Goal: Navigation & Orientation: Find specific page/section

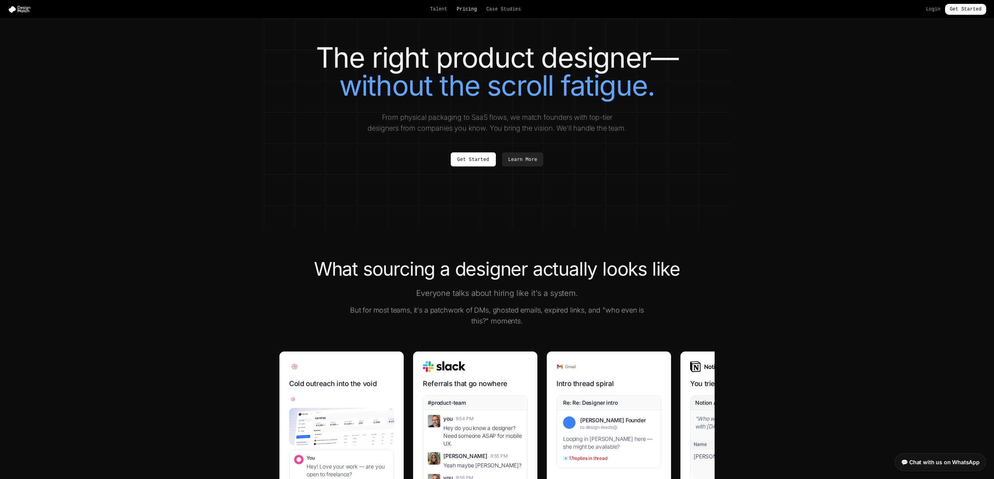
click at [466, 7] on link "Pricing" at bounding box center [467, 9] width 20 height 6
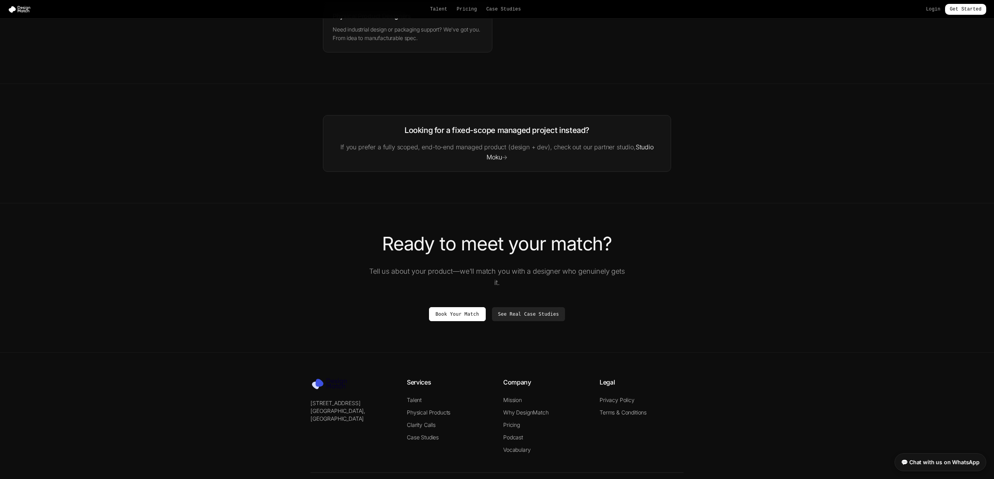
scroll to position [1251, 0]
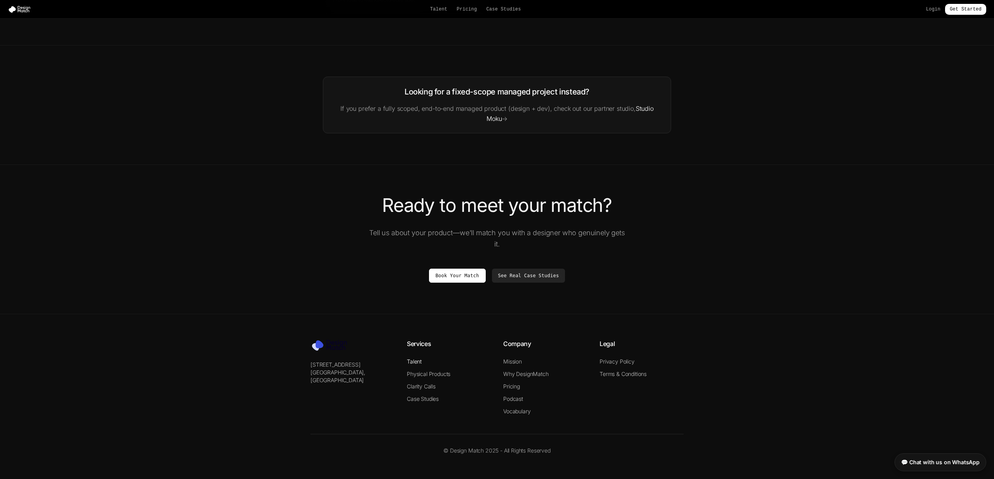
click at [417, 362] on link "Talent" at bounding box center [414, 361] width 15 height 7
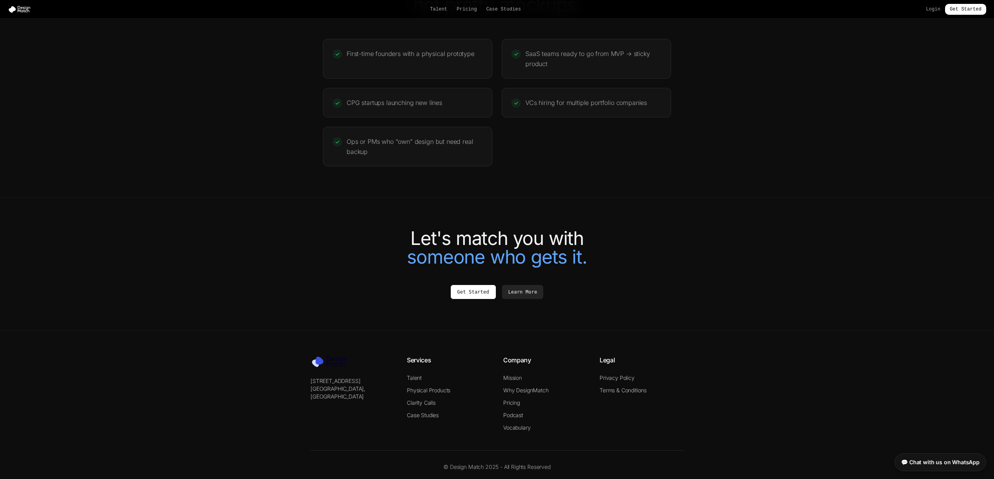
scroll to position [1552, 0]
